Goal: Task Accomplishment & Management: Use online tool/utility

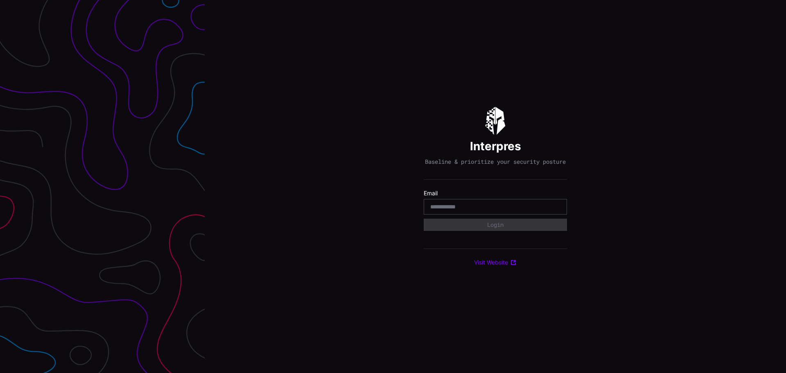
click at [451, 206] on div at bounding box center [495, 207] width 143 height 16
click at [449, 210] on input "email" at bounding box center [495, 206] width 130 height 7
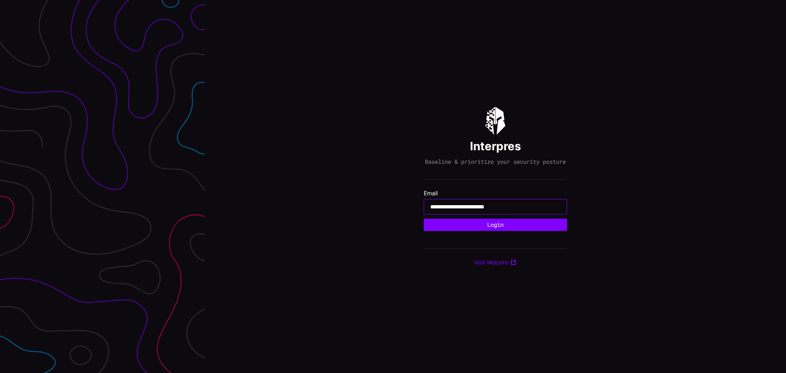
type input "**********"
click at [424, 219] on button "Login" at bounding box center [495, 225] width 143 height 12
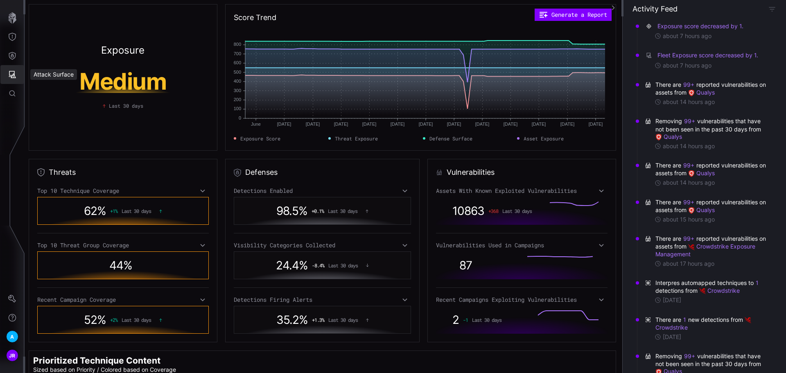
click at [16, 67] on button "Attack Surface" at bounding box center [12, 74] width 24 height 19
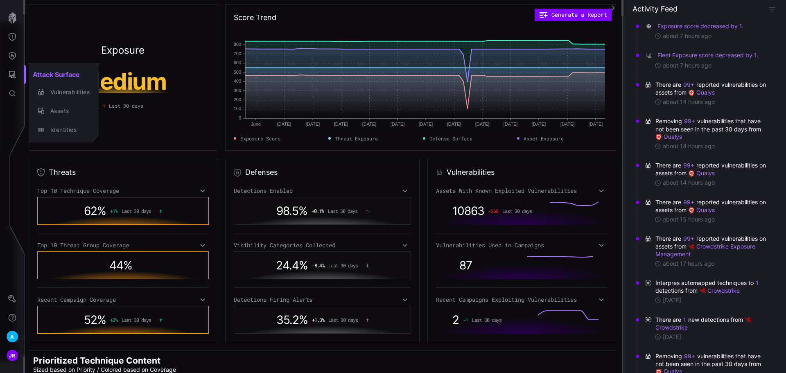
click at [14, 55] on div at bounding box center [393, 186] width 786 height 373
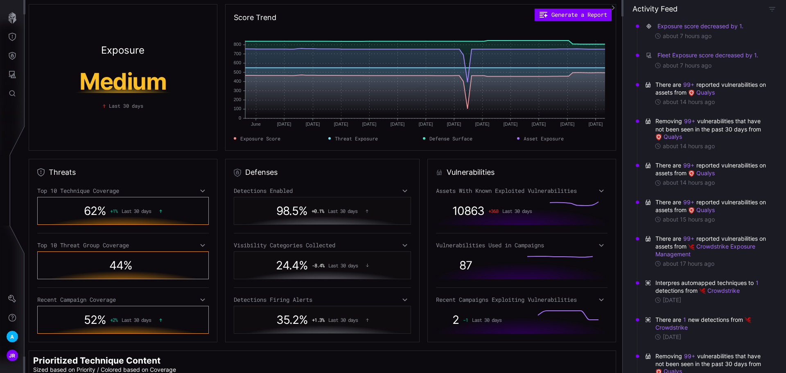
click at [14, 55] on icon "Defense Surface" at bounding box center [12, 56] width 8 height 8
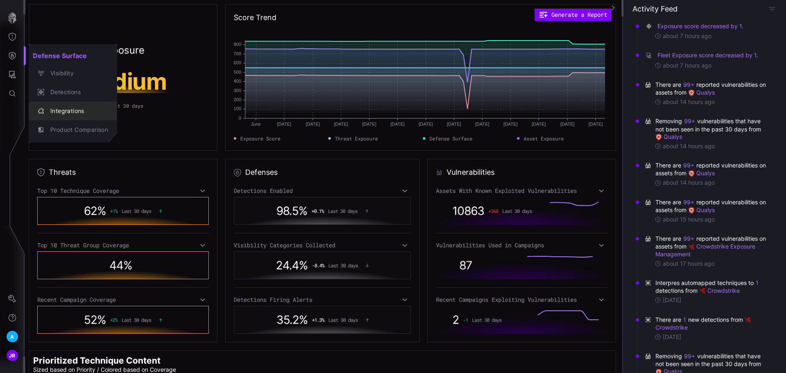
click at [88, 111] on div "Integrations" at bounding box center [77, 111] width 62 height 10
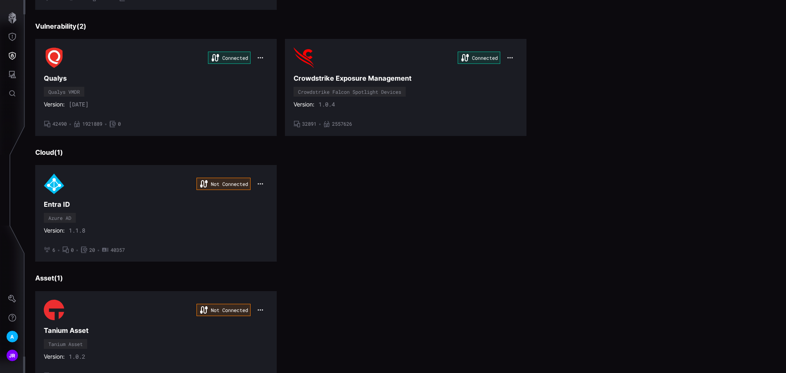
scroll to position [242, 0]
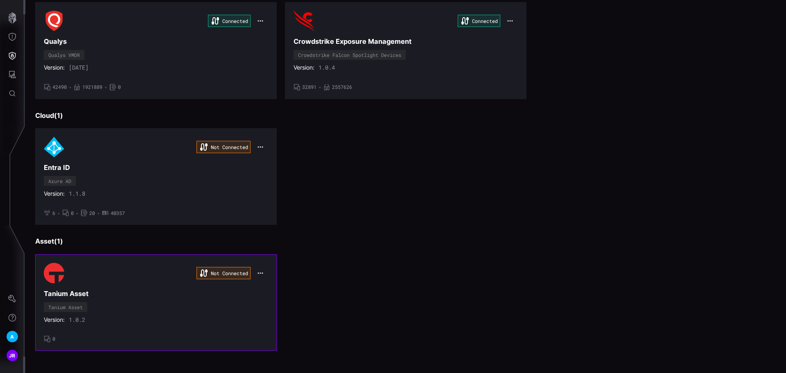
click at [147, 310] on div "Not Connected Tanium Asset Tanium Asset Version: 1.0.2 • 0" at bounding box center [156, 302] width 224 height 79
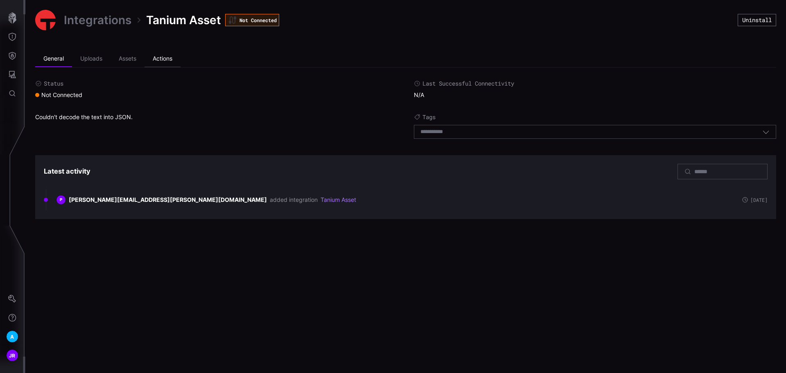
click at [163, 59] on li "Actions" at bounding box center [163, 59] width 36 height 16
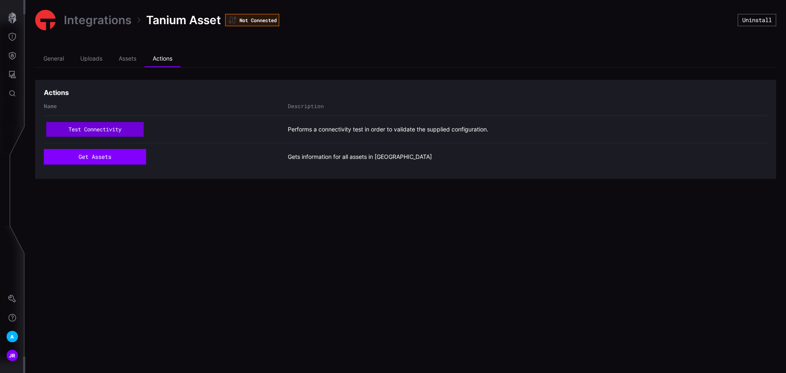
click at [125, 127] on button "test connectivity" at bounding box center [94, 129] width 97 height 15
click at [120, 59] on li "Assets" at bounding box center [128, 59] width 34 height 16
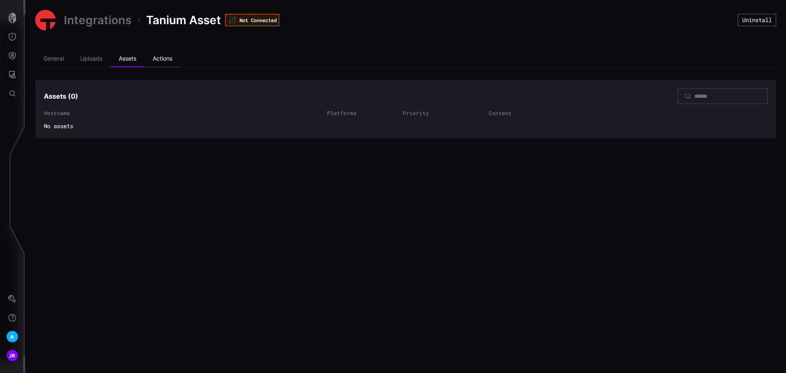
click at [153, 57] on li "Actions" at bounding box center [163, 59] width 36 height 16
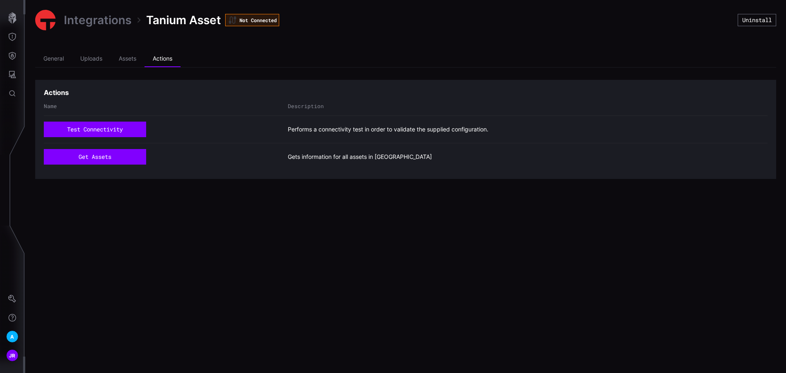
click at [81, 80] on section "Actions Name Description test connectivity Performs a connectivity test in orde…" at bounding box center [405, 129] width 741 height 99
click at [84, 62] on li "Uploads" at bounding box center [91, 59] width 38 height 16
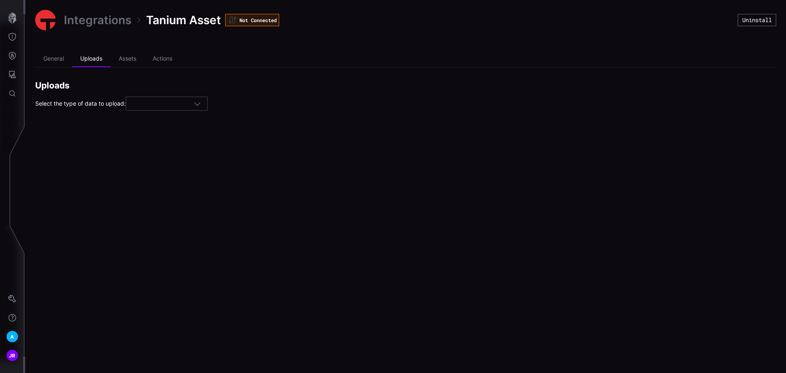
click at [165, 103] on div at bounding box center [162, 103] width 61 height 7
click at [175, 115] on div "Assets" at bounding box center [169, 116] width 73 height 7
type input "******"
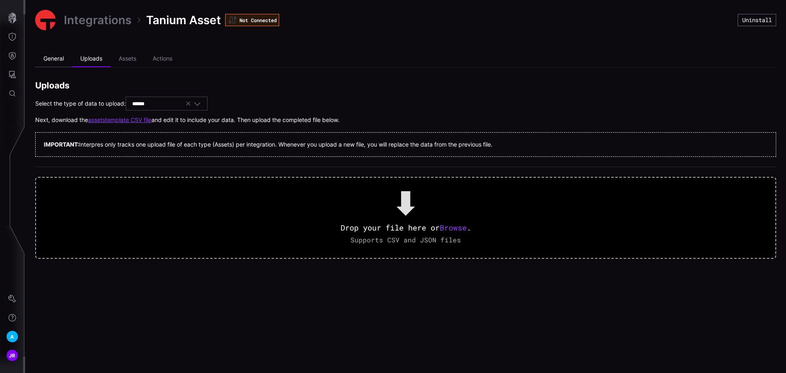
click at [63, 54] on li "General" at bounding box center [53, 59] width 37 height 16
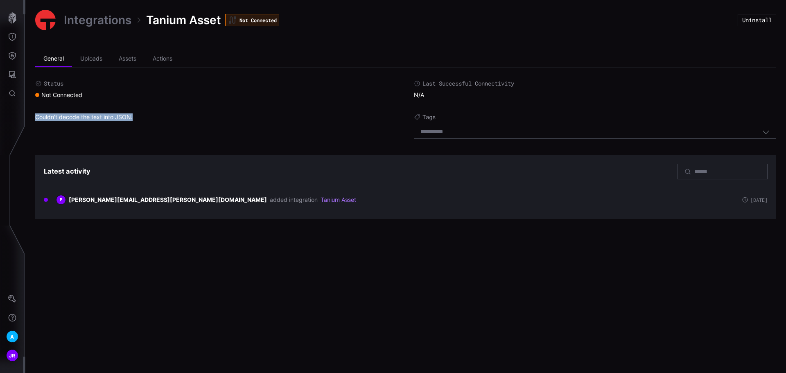
drag, startPoint x: 140, startPoint y: 120, endPoint x: 36, endPoint y: 122, distance: 104.4
click at [36, 122] on div "Couldn't decode the text into JSON." at bounding box center [216, 127] width 362 height 29
click at [216, 142] on div "Couldn't decode the text into JSON." at bounding box center [216, 127] width 362 height 29
click at [168, 59] on li "Actions" at bounding box center [163, 59] width 36 height 16
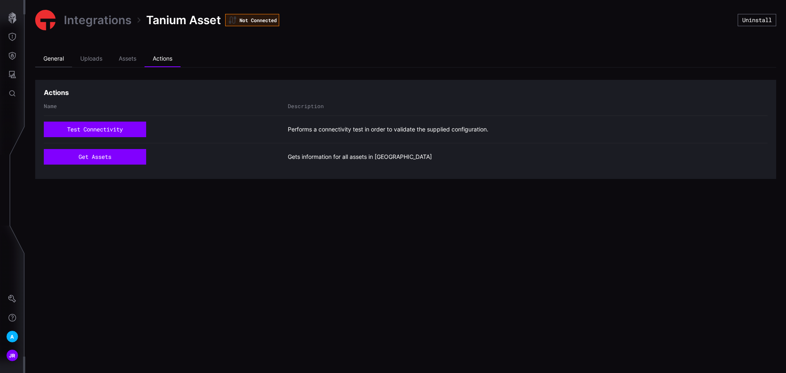
click at [63, 59] on li "General" at bounding box center [53, 59] width 37 height 16
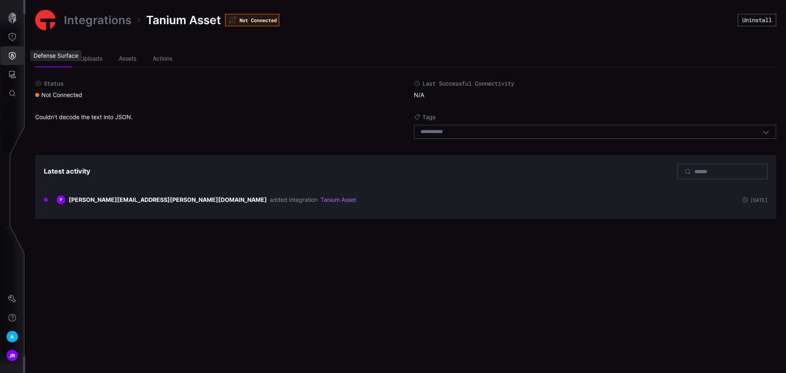
click at [10, 52] on icon "Defense Surface" at bounding box center [12, 56] width 8 height 8
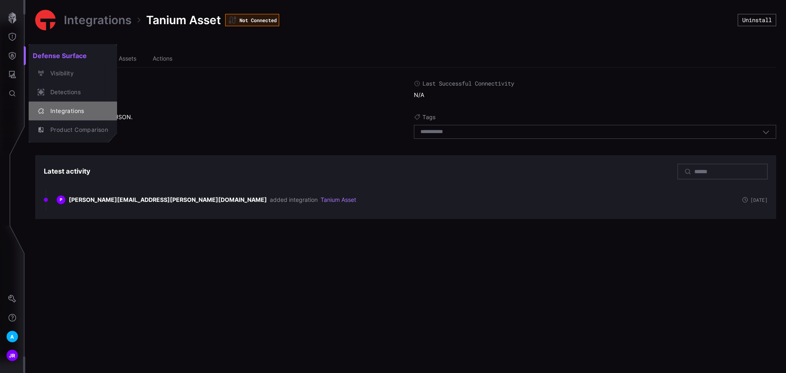
click at [68, 114] on div "Integrations" at bounding box center [77, 111] width 62 height 10
